Goal: Task Accomplishment & Management: Complete application form

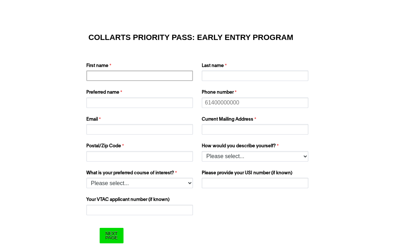
click at [145, 75] on input "First name" at bounding box center [139, 76] width 107 height 11
type input "[PERSON_NAME]"
click at [220, 78] on input "Last name" at bounding box center [255, 76] width 107 height 11
type input "Hokin"
click at [140, 101] on input "Preferred name" at bounding box center [139, 103] width 107 height 11
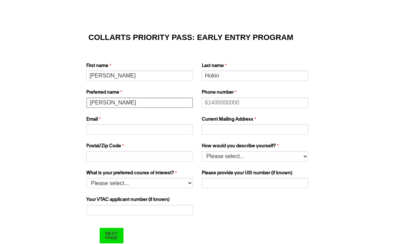
type input "[PERSON_NAME]"
click at [218, 105] on input "Phone number" at bounding box center [255, 103] width 107 height 11
type input "0448941107"
click at [136, 129] on input "Email" at bounding box center [139, 129] width 107 height 11
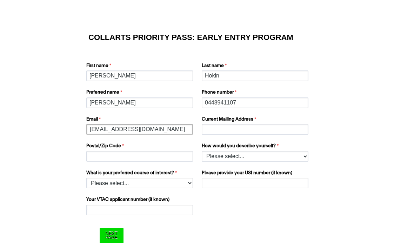
type input "[EMAIL_ADDRESS][DOMAIN_NAME]"
click at [206, 132] on input "Current Mailing Address" at bounding box center [255, 129] width 107 height 11
type input "[STREET_ADDRESS]"
click at [141, 157] on input "Postal/Zip Code" at bounding box center [139, 156] width 107 height 11
type input "2259"
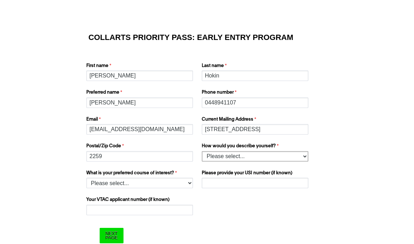
select select "tfa_158"
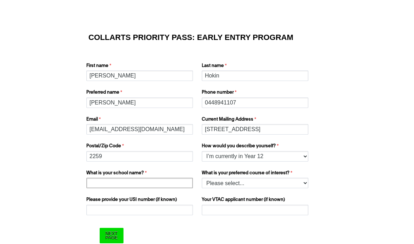
click at [145, 186] on input "What is your school name?" at bounding box center [139, 183] width 107 height 11
type input "[GEOGRAPHIC_DATA]"
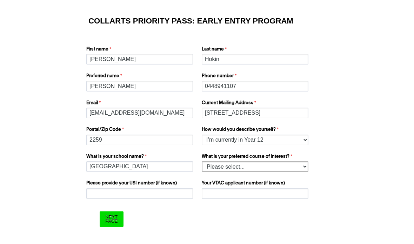
select select "tfa_1215"
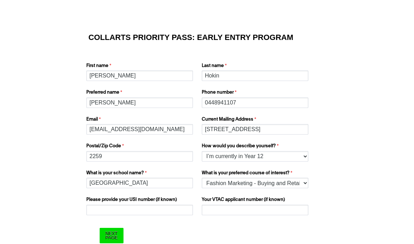
select select "tfa_158"
select select "tfa_1215"
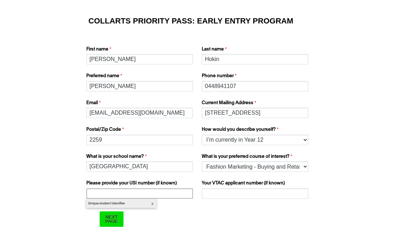
click at [153, 194] on input "Please provide your USI number (if known)" at bounding box center [139, 194] width 107 height 11
paste input "TEHFG8HDWL"
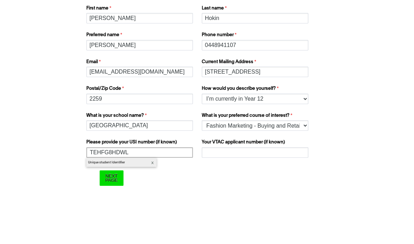
type input "TEHFG8HDWL"
click at [223, 189] on input "Your VTAC applicant number (if known)" at bounding box center [255, 194] width 107 height 11
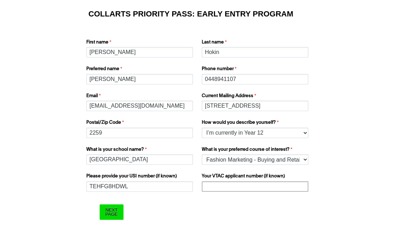
click at [269, 191] on div "Your VTAC applicant number (if known)" at bounding box center [256, 190] width 114 height 22
click at [257, 189] on input "Your VTAC applicant number (if known)" at bounding box center [255, 194] width 107 height 11
paste input "60030424D"
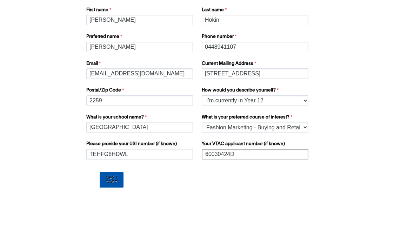
type input "60030424D"
click at [119, 212] on input "Next Page" at bounding box center [112, 219] width 24 height 15
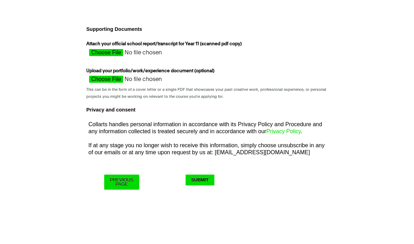
click at [108, 51] on input "Attach your official school report/transcript for Year 11 (scanned pdf copy)" at bounding box center [148, 54] width 125 height 11
type input "C:\fakepath\yr 11.PDF"
click at [199, 179] on input "Submit" at bounding box center [200, 180] width 29 height 11
